Goal: Information Seeking & Learning: Learn about a topic

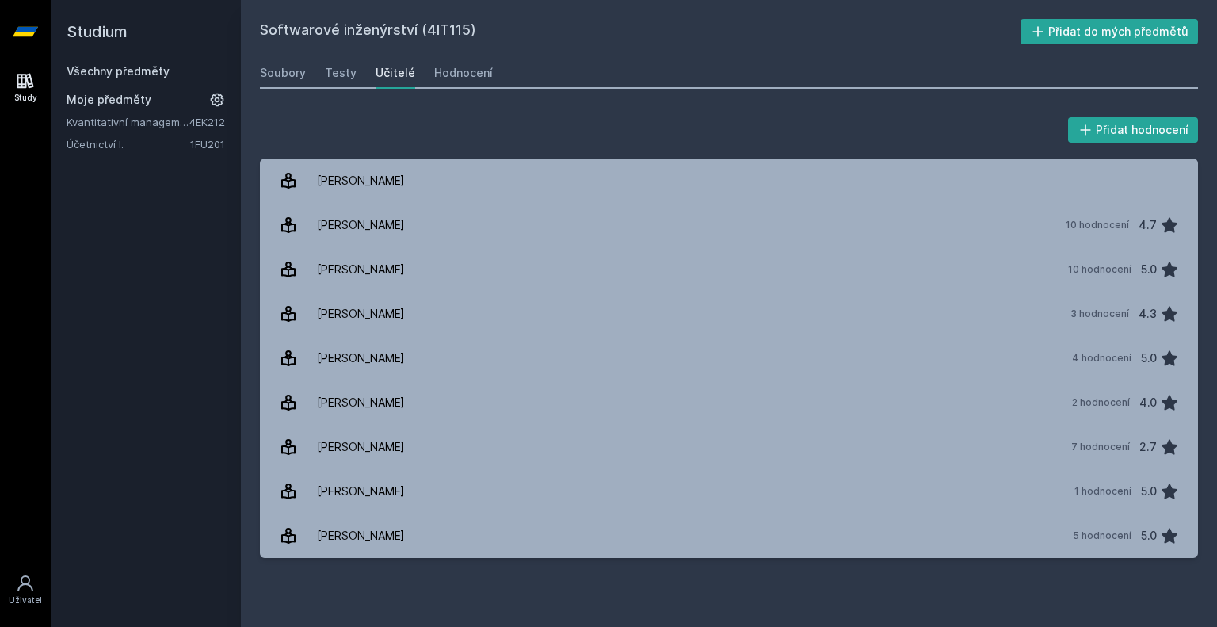
click at [141, 70] on link "Všechny předměty" at bounding box center [118, 70] width 103 height 13
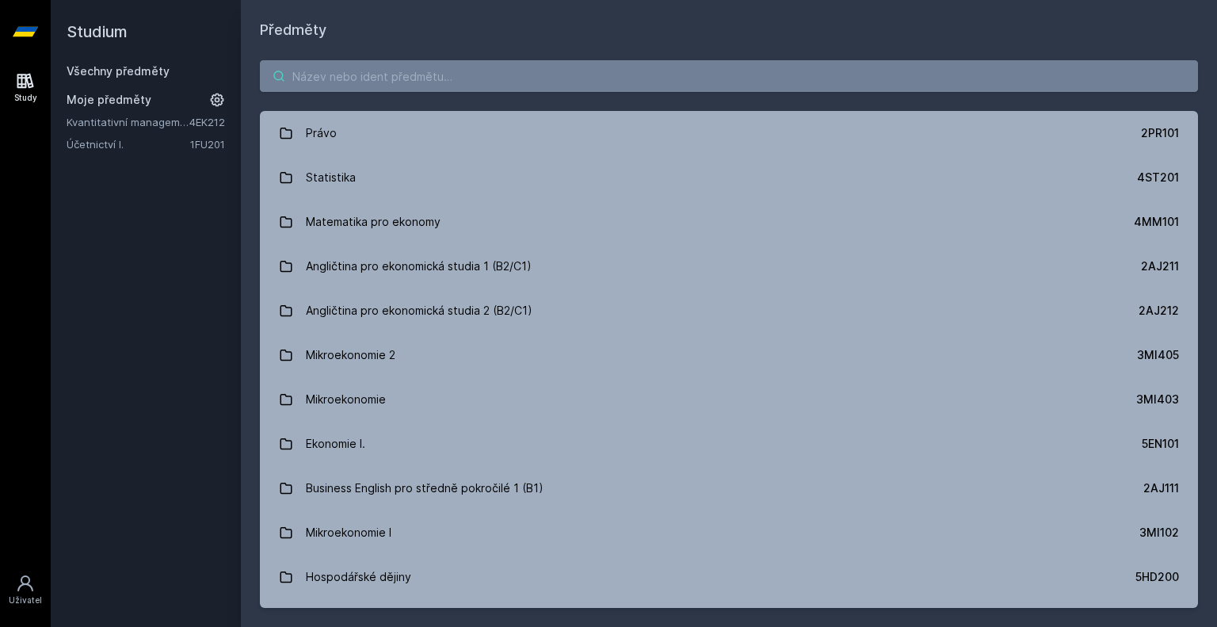
click at [462, 69] on input "search" at bounding box center [729, 76] width 938 height 32
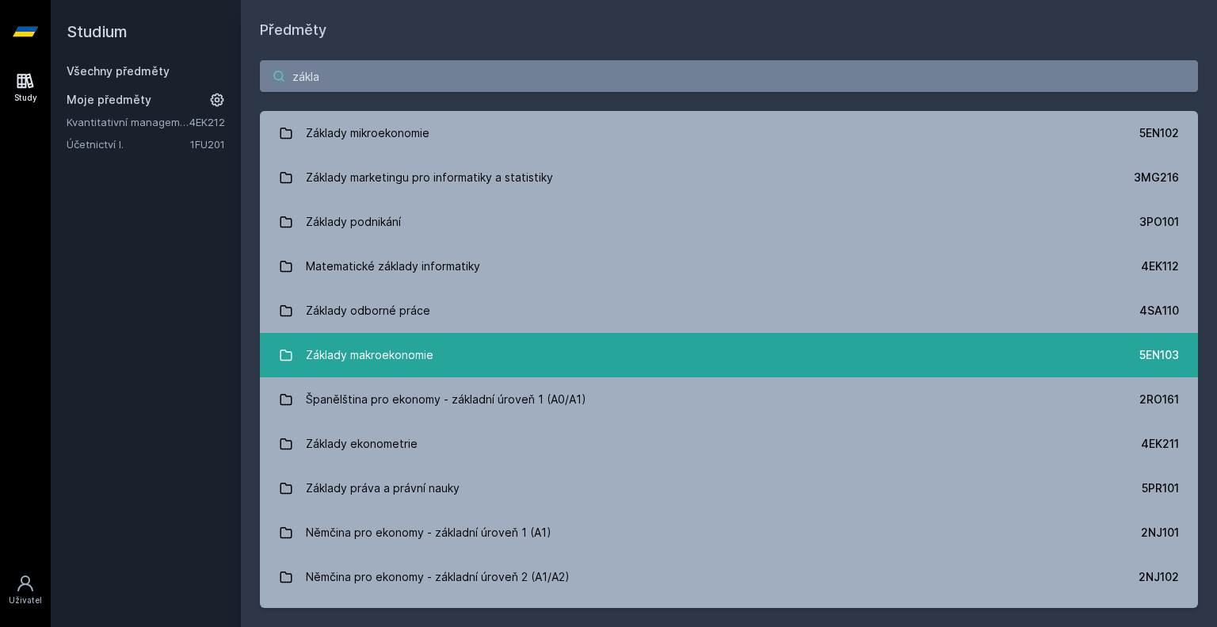
type input "zákla"
click at [455, 348] on link "Základy makroekonomie 5EN103" at bounding box center [729, 355] width 938 height 44
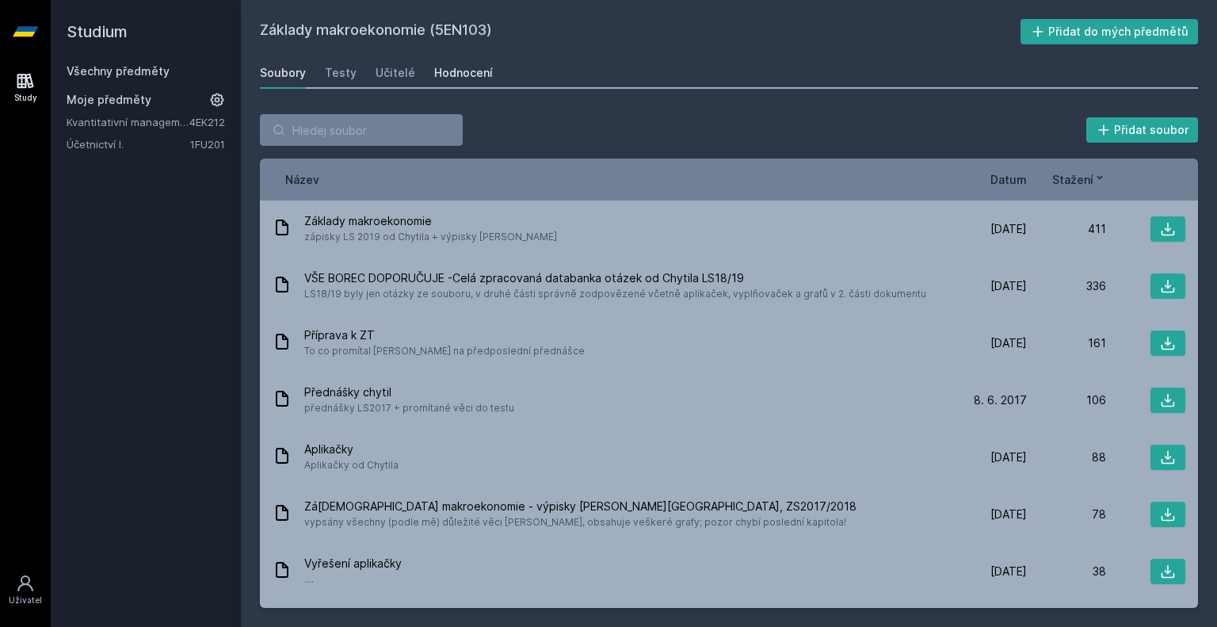
click at [441, 75] on div "Hodnocení" at bounding box center [463, 73] width 59 height 16
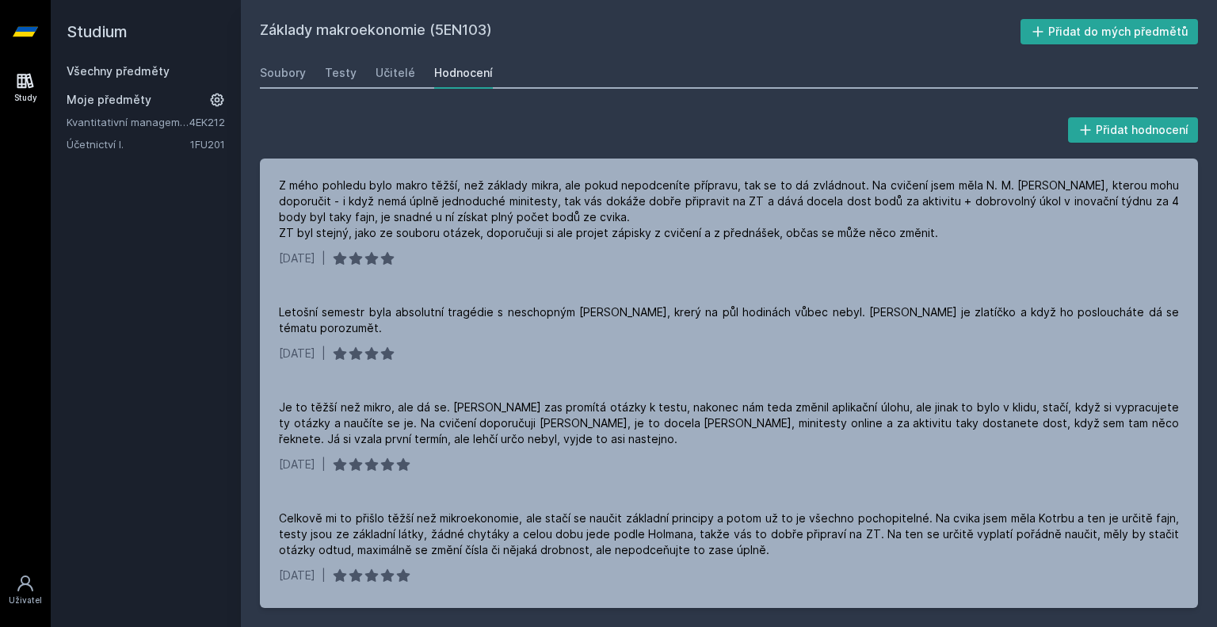
click at [122, 71] on link "Všechny předměty" at bounding box center [118, 70] width 103 height 13
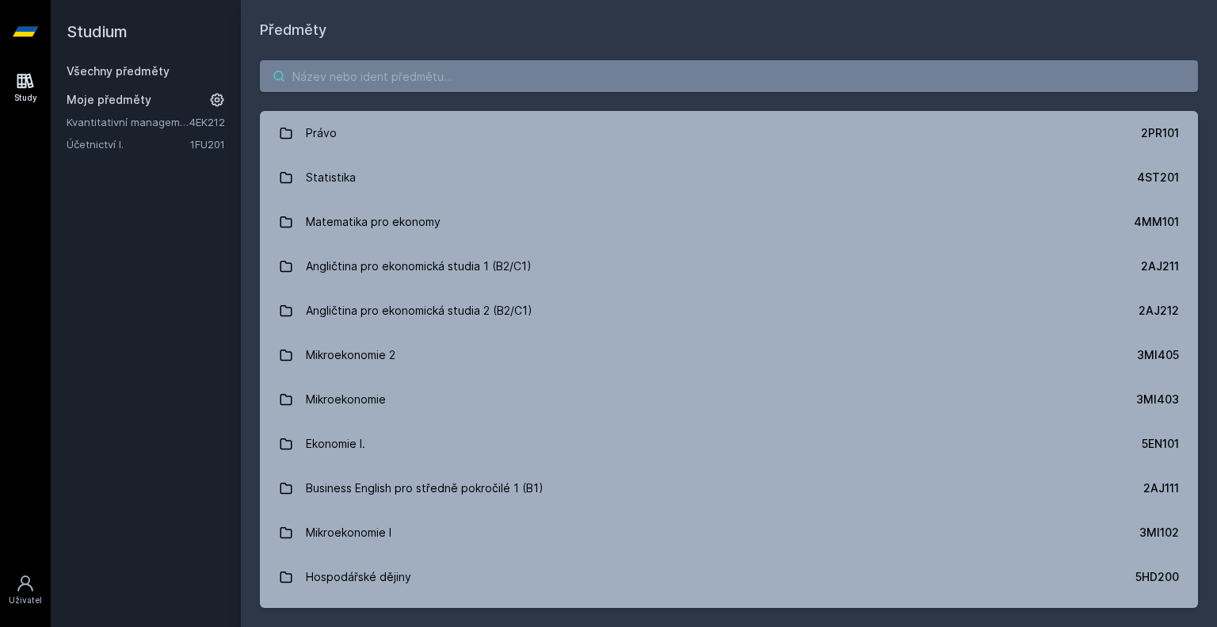
click at [353, 73] on input "search" at bounding box center [729, 76] width 938 height 32
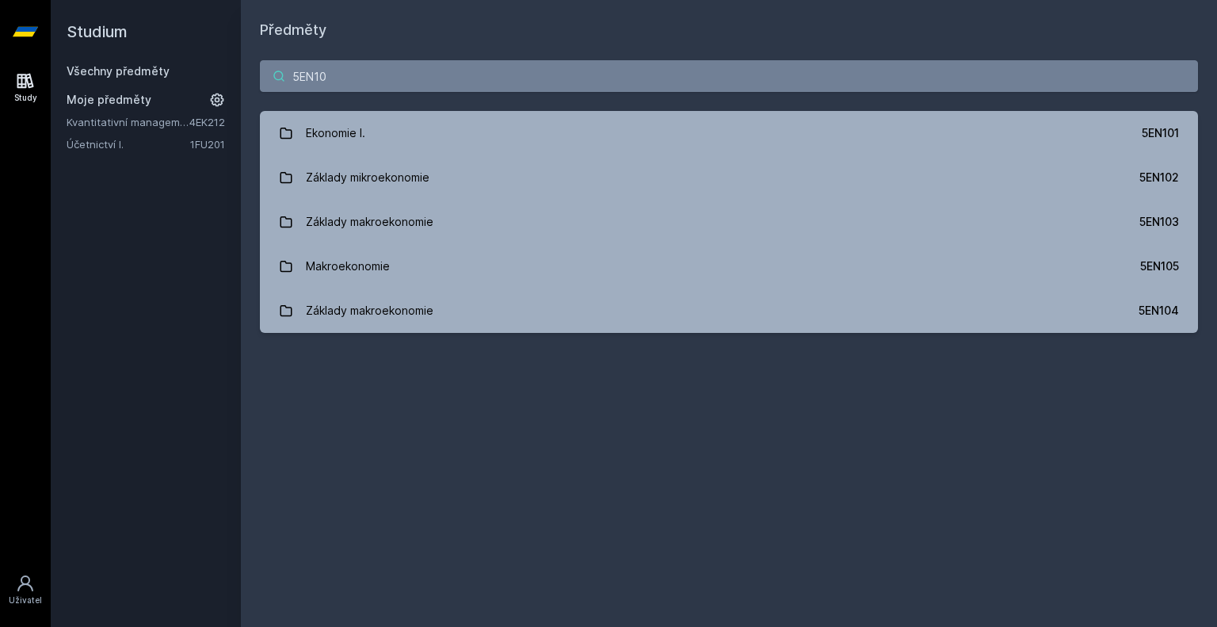
type input "5EN107"
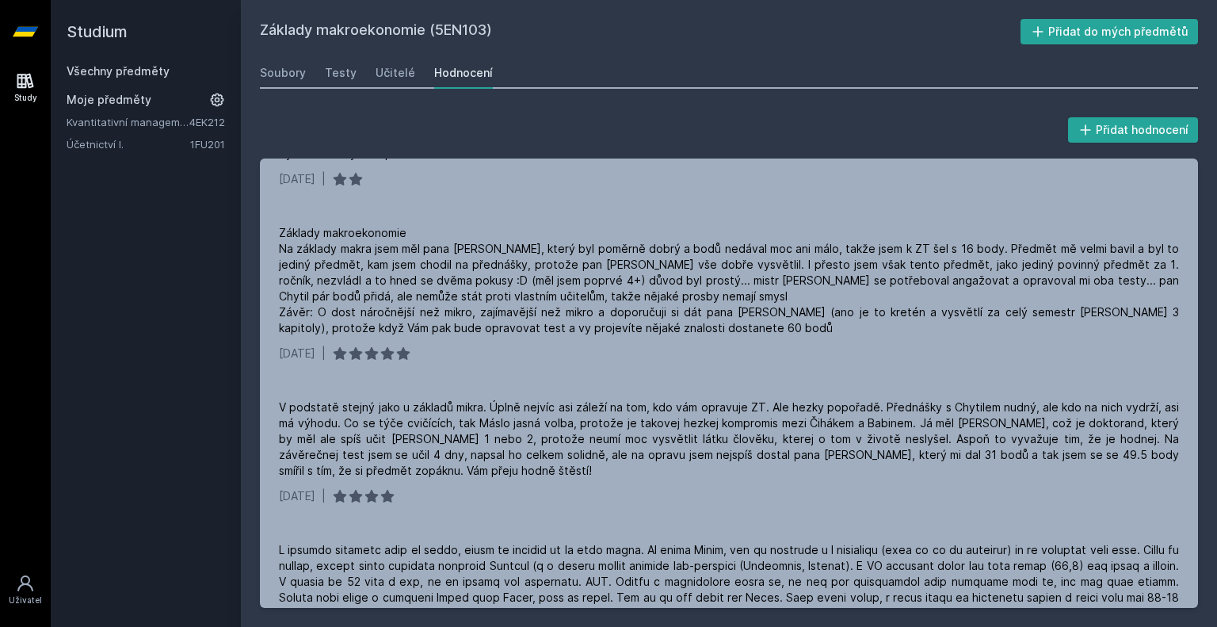
scroll to position [1436, 0]
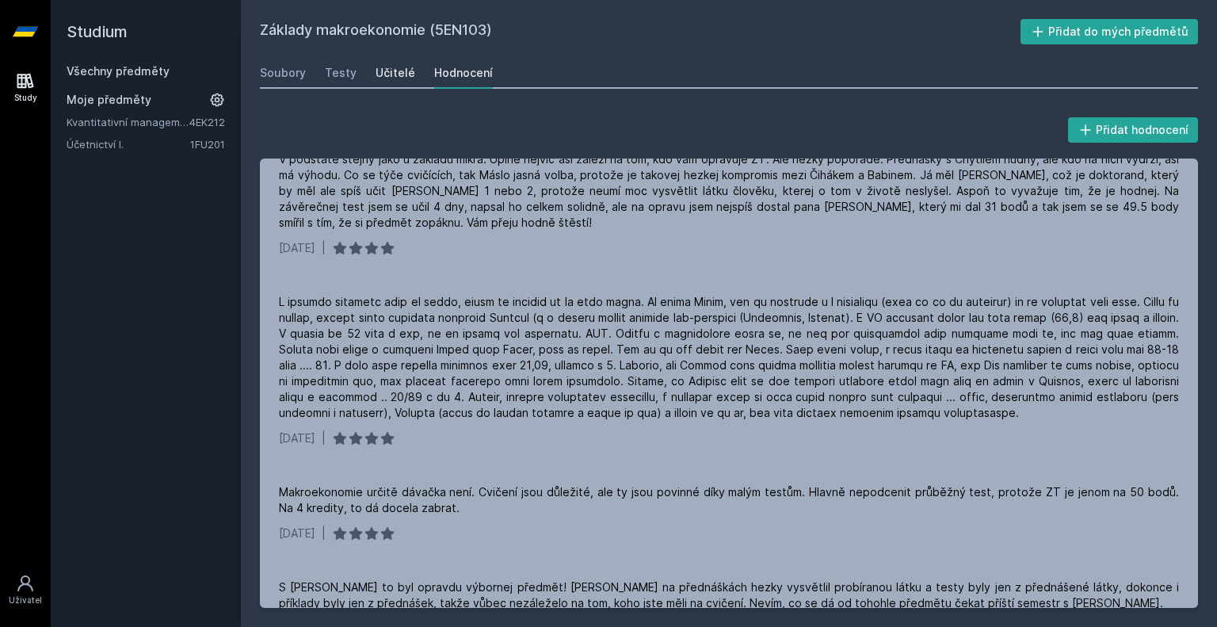
click at [388, 64] on link "Učitelé" at bounding box center [396, 73] width 40 height 32
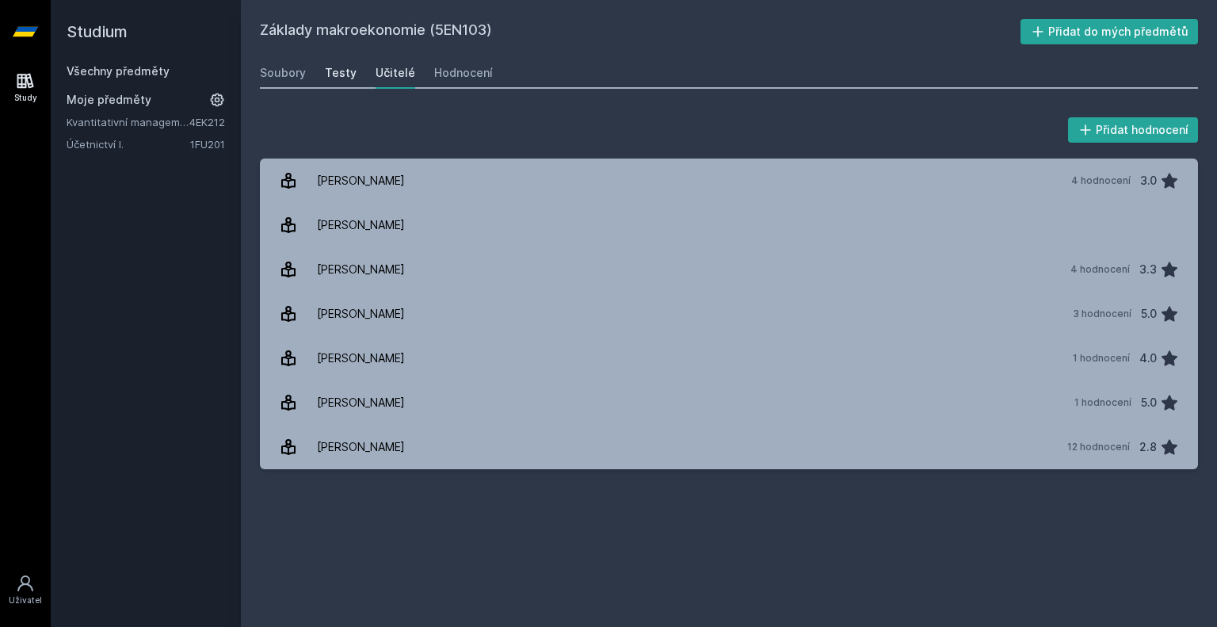
click at [341, 74] on div "Testy" at bounding box center [341, 73] width 32 height 16
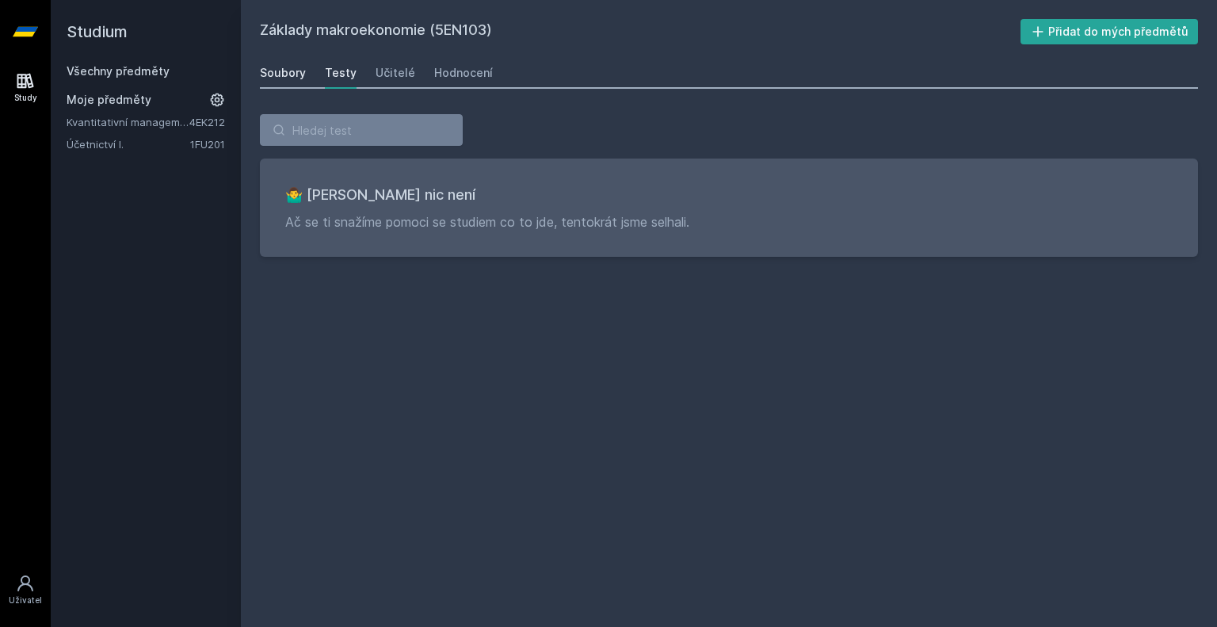
click at [286, 71] on div "Soubory" at bounding box center [283, 73] width 46 height 16
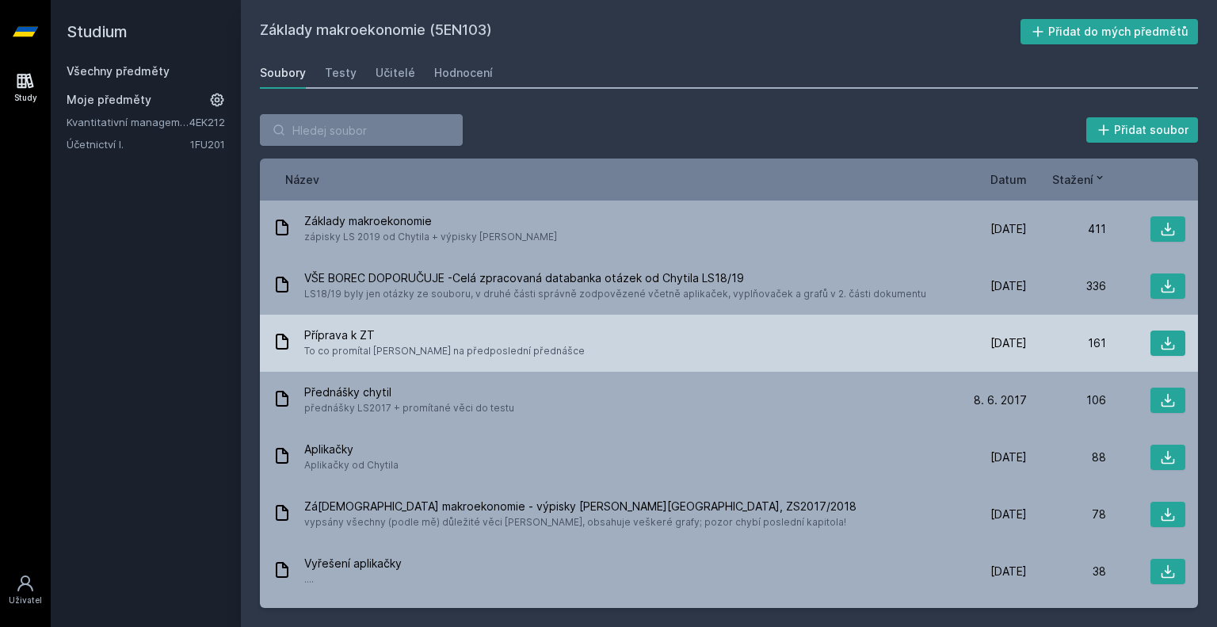
click at [589, 352] on div "Příprava k ZT To co promítal [PERSON_NAME] na předposlední přednášce" at bounding box center [610, 343] width 675 height 32
click at [350, 339] on span "Příprava k ZT" at bounding box center [444, 335] width 280 height 16
